Goal: Task Accomplishment & Management: Use online tool/utility

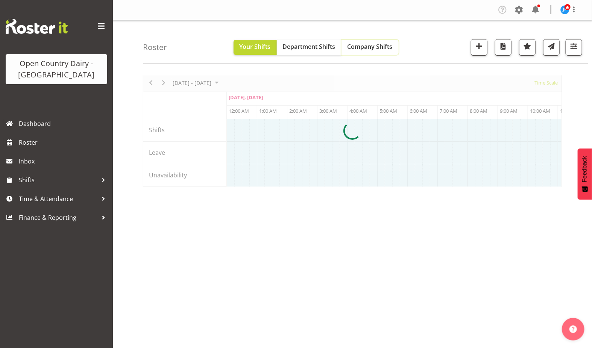
click at [379, 45] on span "Company Shifts" at bounding box center [369, 46] width 45 height 8
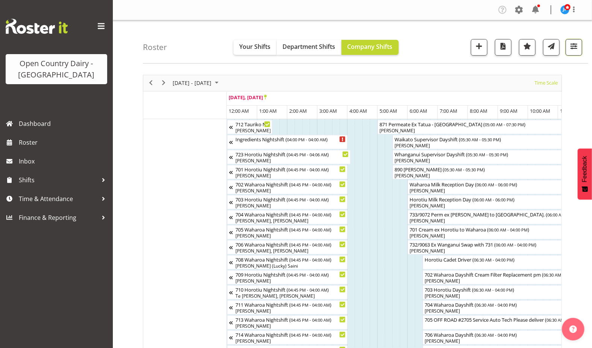
click at [573, 45] on span "button" at bounding box center [574, 46] width 10 height 10
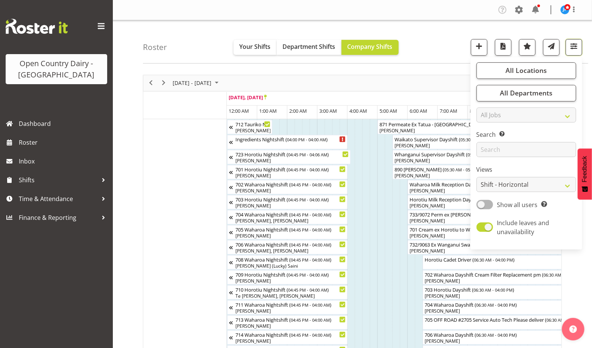
click at [573, 45] on span "button" at bounding box center [574, 46] width 10 height 10
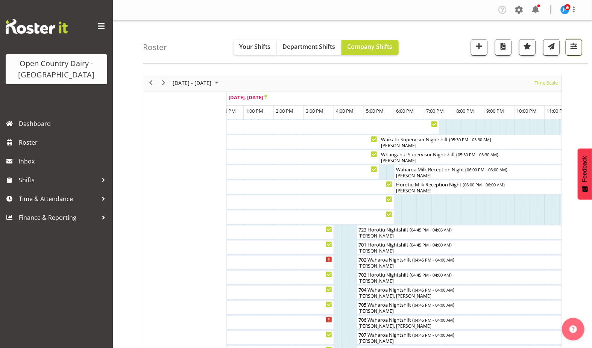
click at [575, 45] on span "button" at bounding box center [574, 46] width 10 height 10
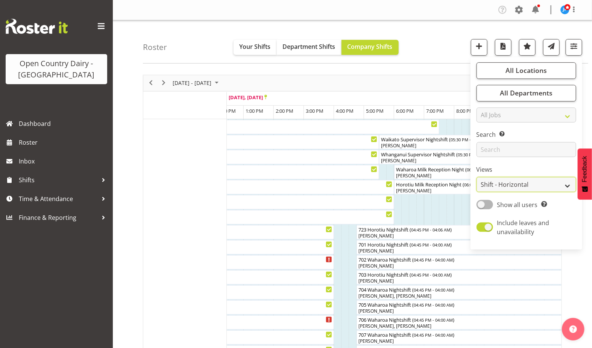
click at [544, 184] on select "Staff Role Shift - Horizontal Shift - Vertical Staff - Location" at bounding box center [526, 184] width 100 height 15
select select "staff"
click at [477, 177] on select "Staff Role Shift - Horizontal Shift - Vertical Staff - Location" at bounding box center [526, 184] width 100 height 15
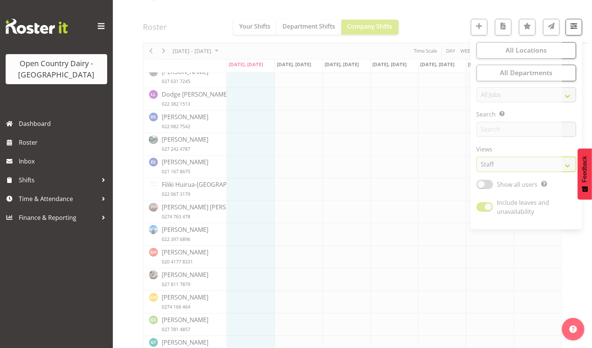
scroll to position [961, 0]
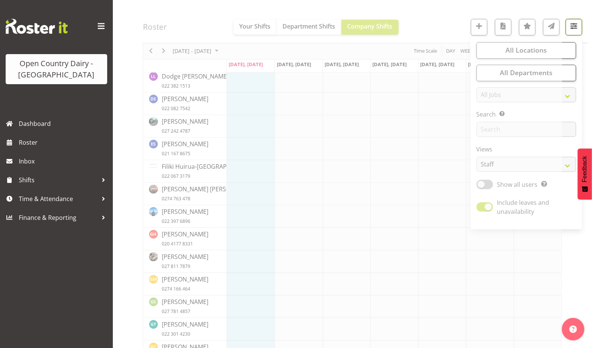
click at [574, 25] on span "button" at bounding box center [574, 26] width 10 height 10
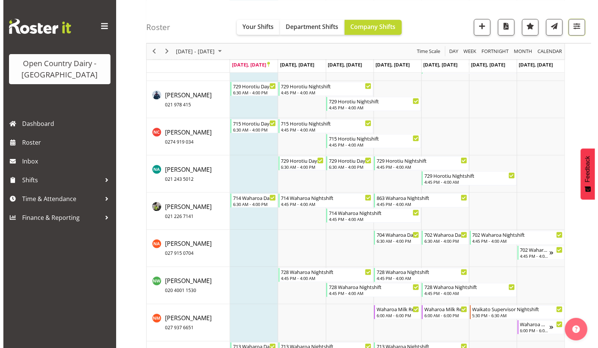
scroll to position [4431, 0]
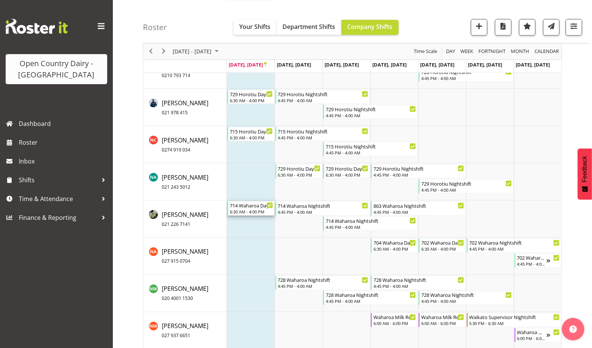
click at [242, 207] on div "714 Waharoa Dayshift" at bounding box center [251, 206] width 43 height 8
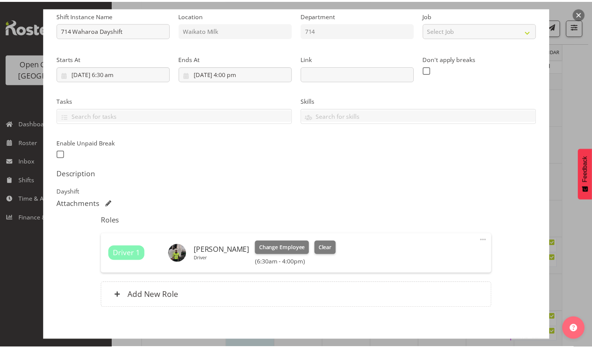
scroll to position [83, 0]
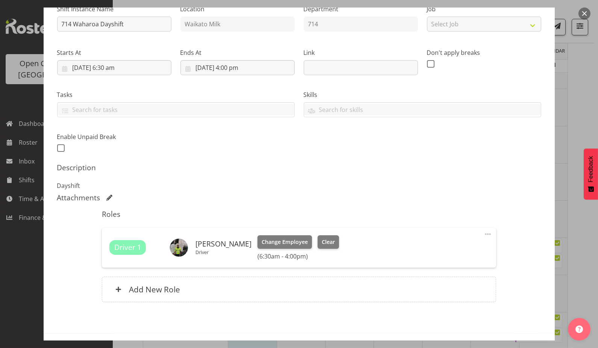
click at [584, 13] on button "button" at bounding box center [585, 14] width 12 height 12
